Goal: Information Seeking & Learning: Learn about a topic

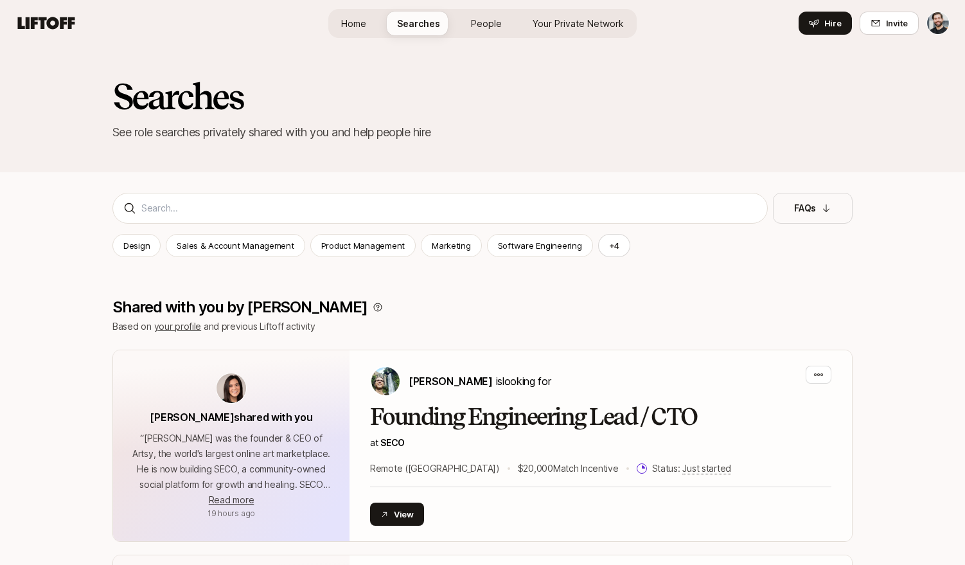
click at [479, 28] on span "People" at bounding box center [486, 23] width 31 height 13
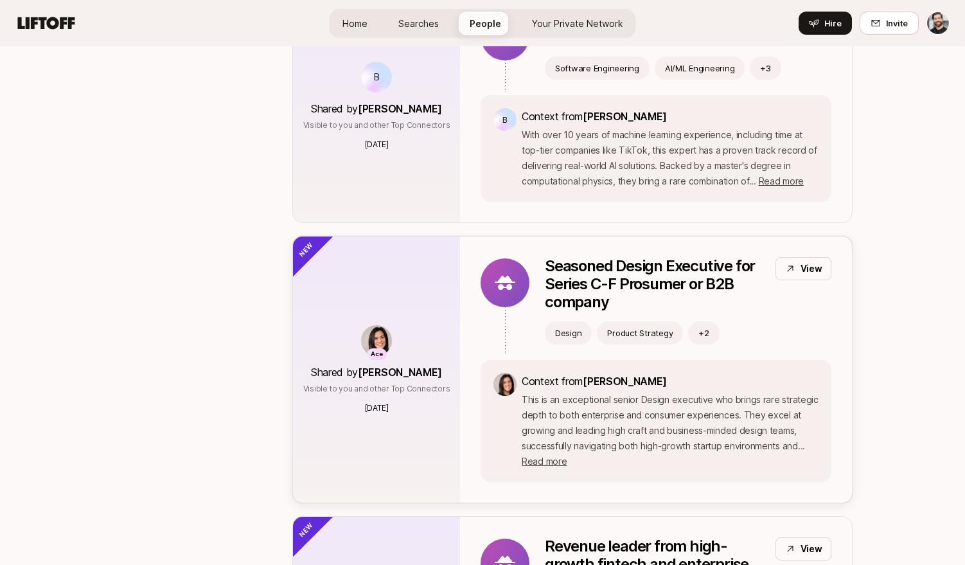
scroll to position [1884, 0]
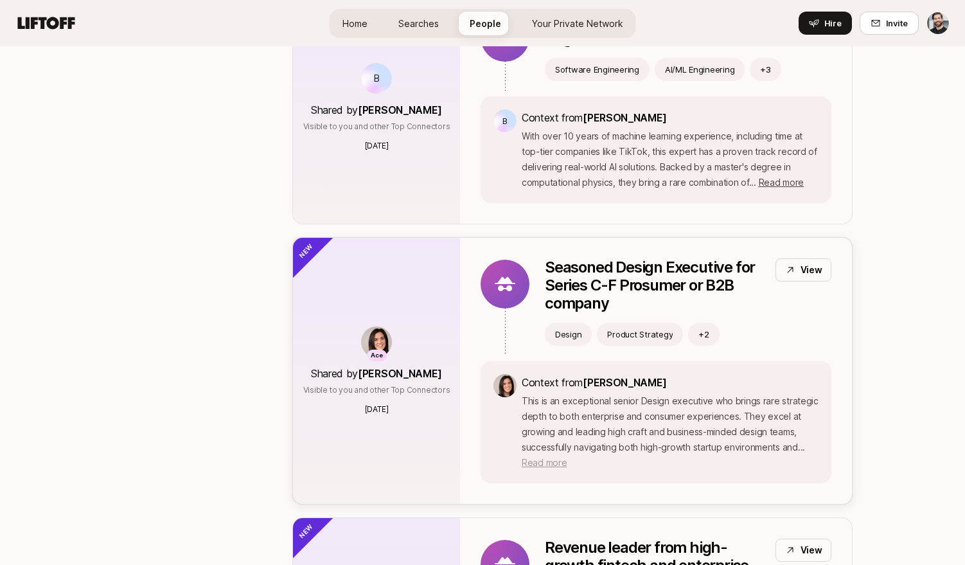
click at [526, 457] on span "Read more" at bounding box center [544, 462] width 45 height 11
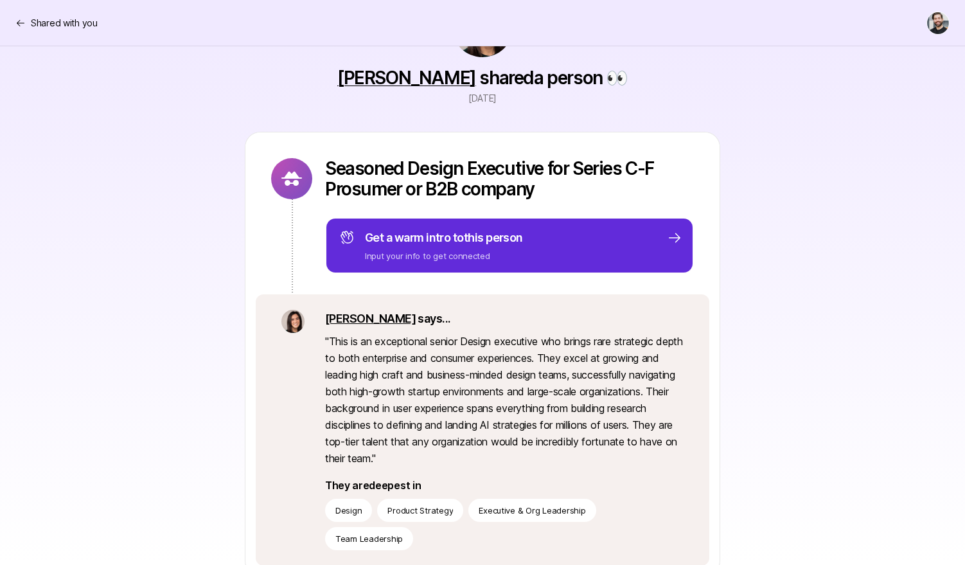
scroll to position [80, 0]
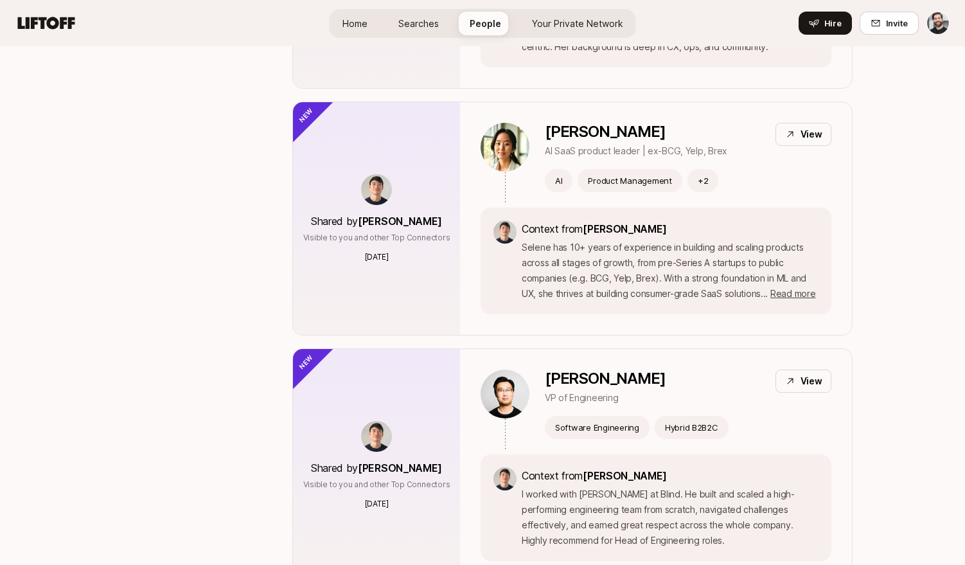
scroll to position [3684, 0]
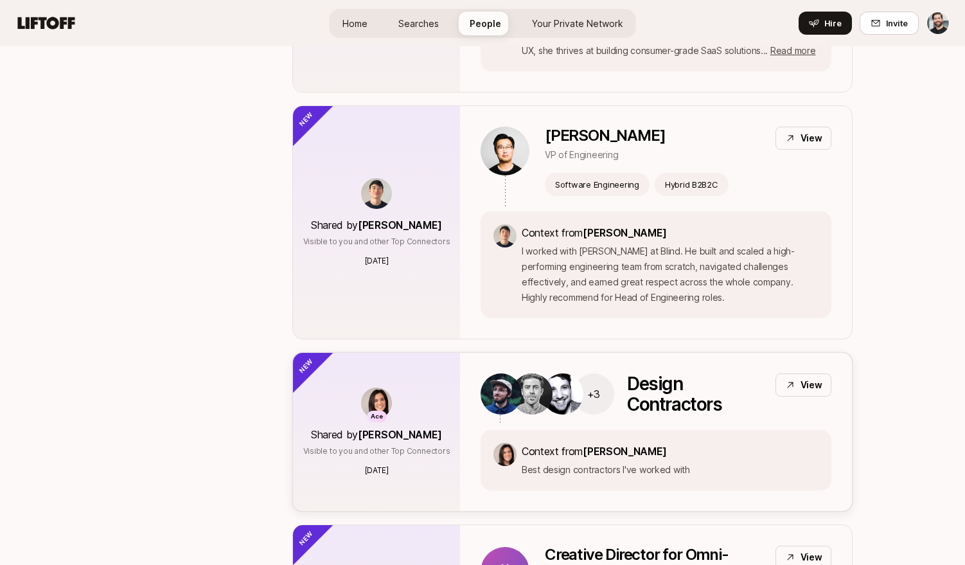
click at [685, 391] on p "Design Contractors" at bounding box center [696, 393] width 138 height 41
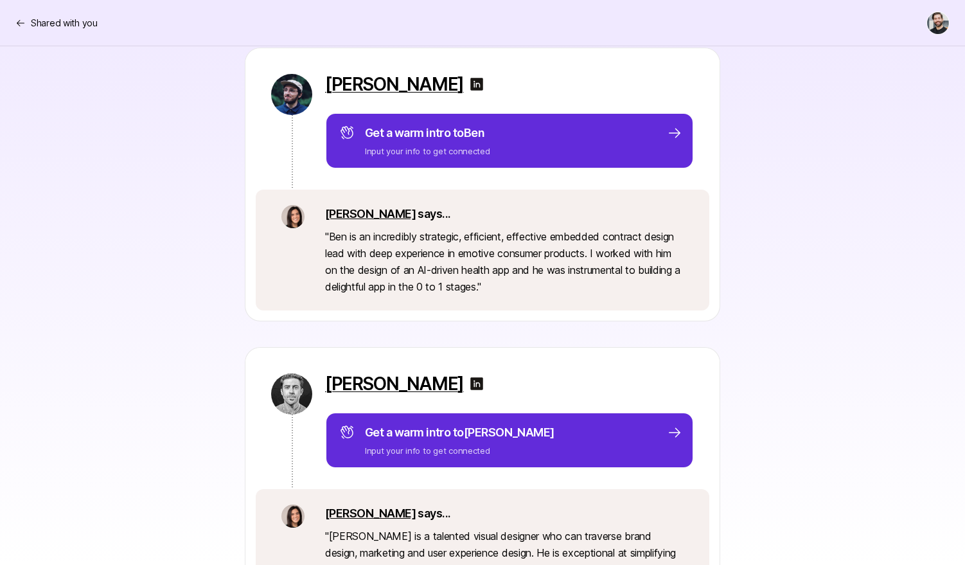
scroll to position [260, 0]
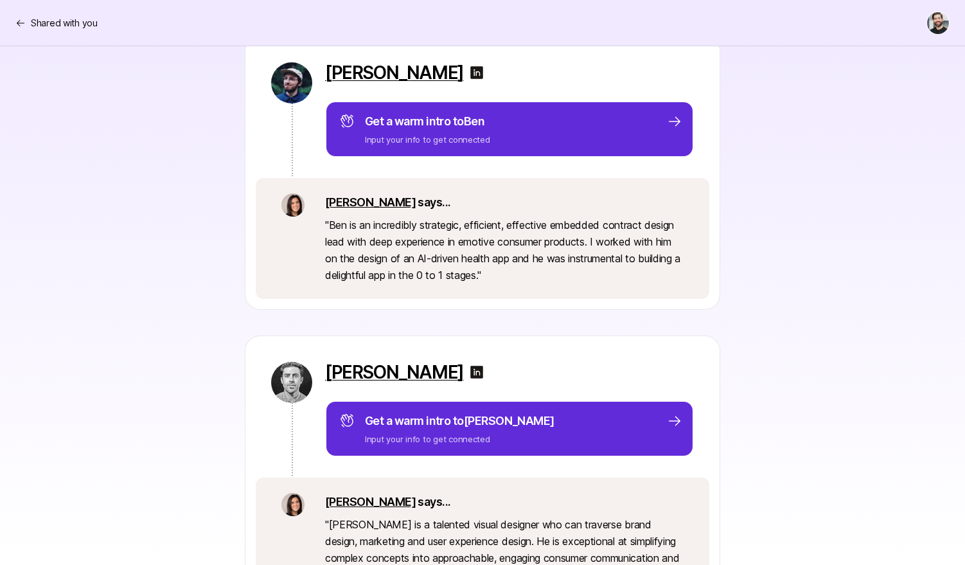
click at [469, 72] on img at bounding box center [476, 72] width 15 height 15
click at [469, 369] on img at bounding box center [476, 371] width 15 height 15
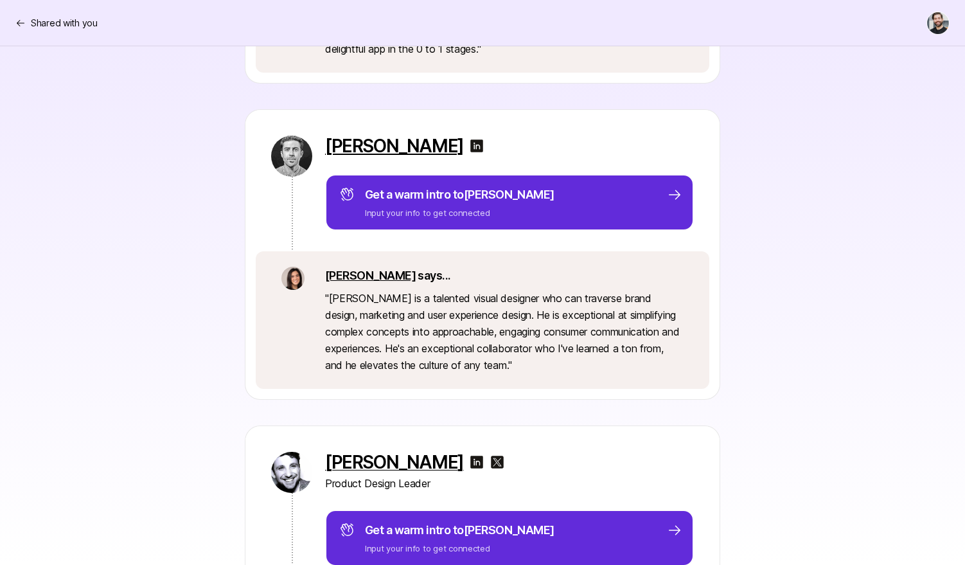
scroll to position [732, 0]
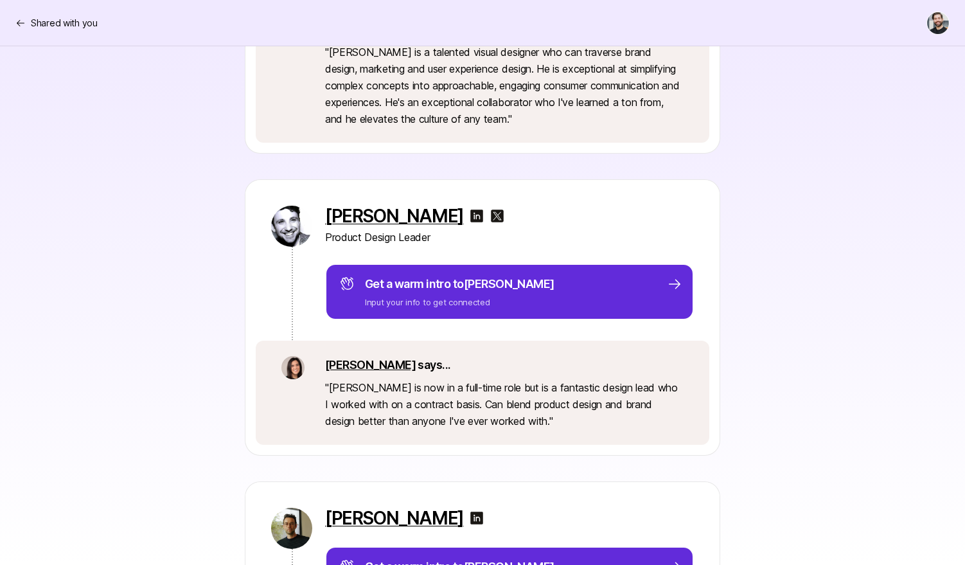
click at [469, 217] on img at bounding box center [476, 215] width 15 height 15
click at [490, 213] on img at bounding box center [497, 215] width 15 height 15
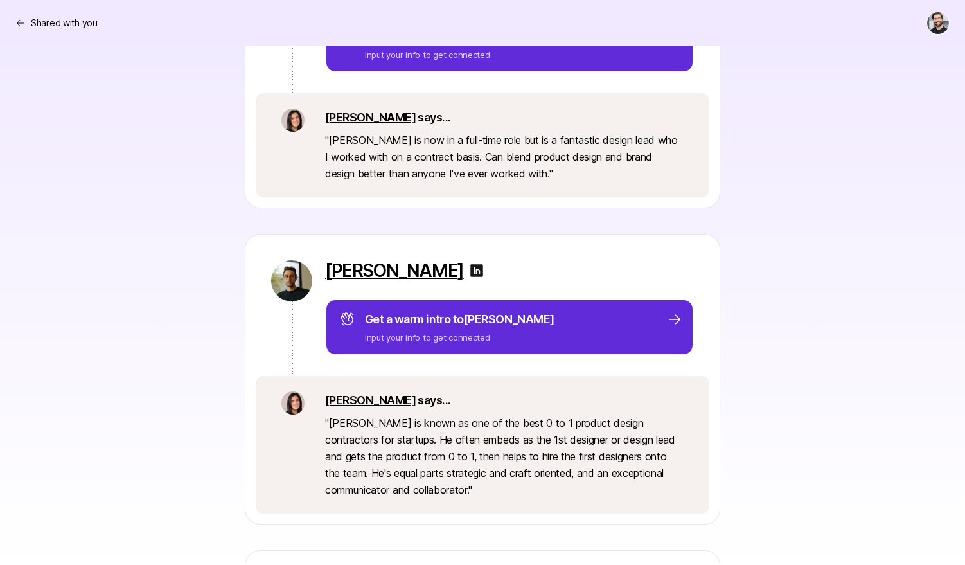
scroll to position [978, 0]
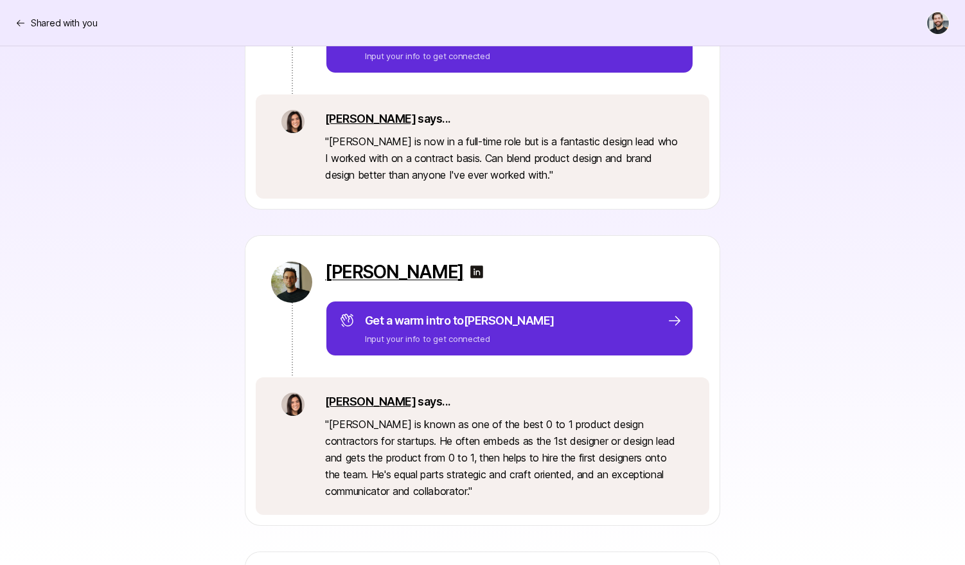
click at [469, 272] on img at bounding box center [476, 271] width 15 height 15
